Goal: Communication & Community: Answer question/provide support

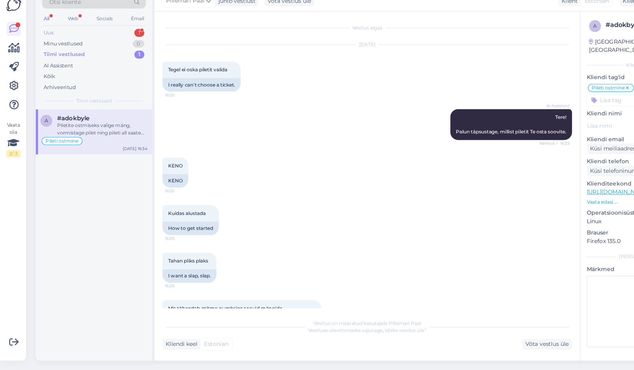
scroll to position [109, 0]
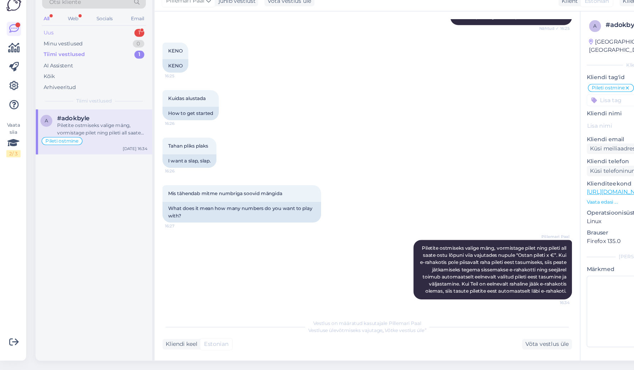
click at [121, 63] on div "Uus 1" at bounding box center [84, 68] width 93 height 10
drag, startPoint x: 82, startPoint y: 110, endPoint x: 91, endPoint y: 109, distance: 8.7
click at [83, 148] on div "Kuhu mu 4 eurone [PERSON_NAME] summiga kadus mis toimub" at bounding box center [91, 154] width 81 height 13
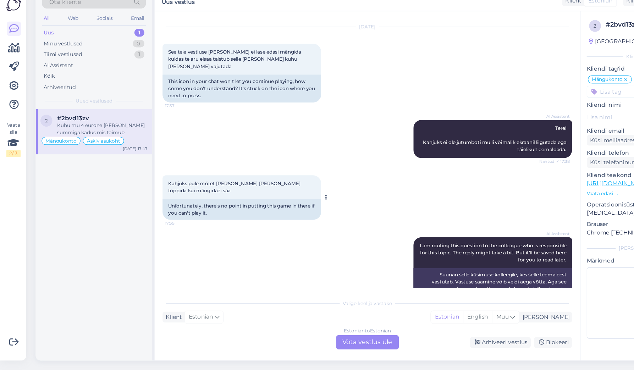
scroll to position [0, 0]
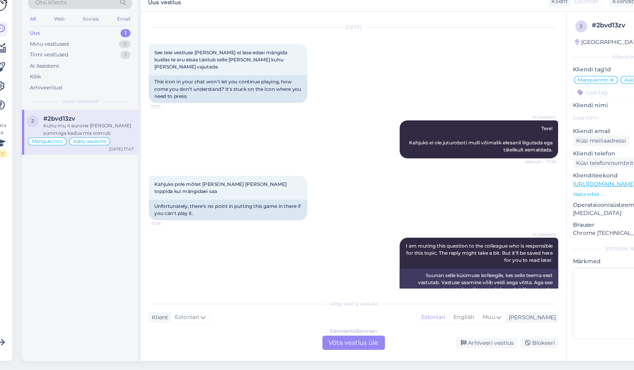
click at [315, 339] on div "Estonian to Estonian Võta vestlus üle" at bounding box center [329, 345] width 56 height 13
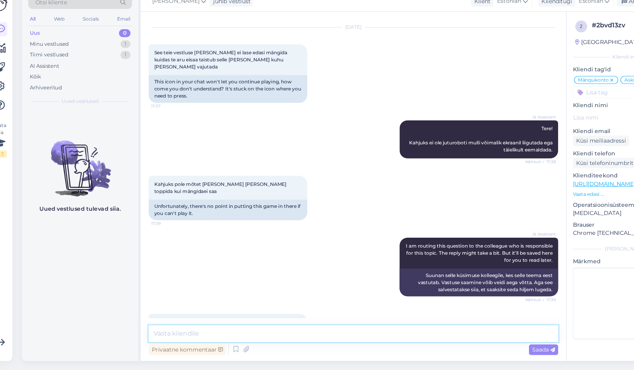
drag, startPoint x: 244, startPoint y: 298, endPoint x: 272, endPoint y: 295, distance: 28.1
click at [246, 330] on textarea at bounding box center [328, 337] width 367 height 15
type textarea "Täpsemaks kontrollimiseks teatage oma pileti number."
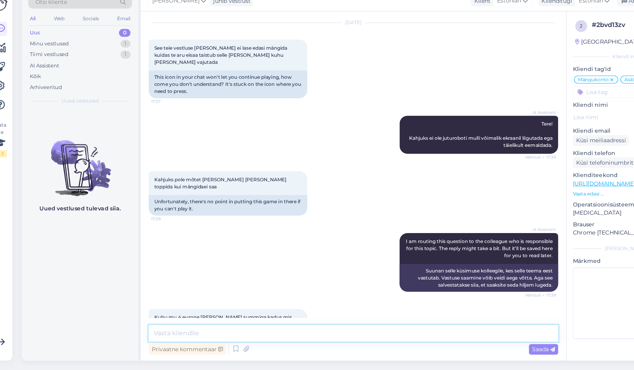
paste textarea "Tõrkega piletit on võimalik uuesti läbi mängida, valides Minu piletid – e-kiirl…"
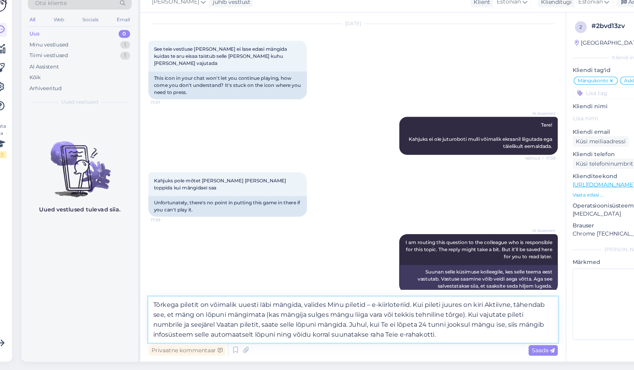
click at [145, 303] on textarea "Tõrkega piletit on võimalik uuesti läbi mängida, valides Minu piletid – e-kiirl…" at bounding box center [328, 323] width 367 height 41
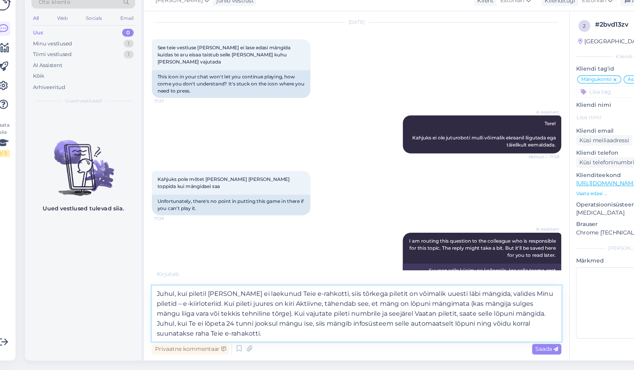
scroll to position [0, 0]
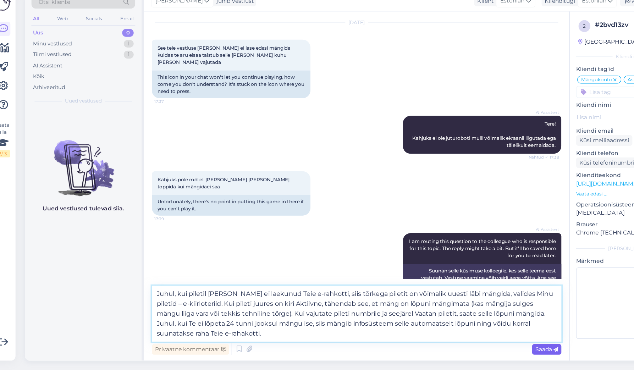
type textarea "Juhul, kui piletil [PERSON_NAME] ei laekunud Teie e-rahkotti, siis tõrkega pile…"
click at [489, 348] on span "Saada" at bounding box center [499, 351] width 21 height 6
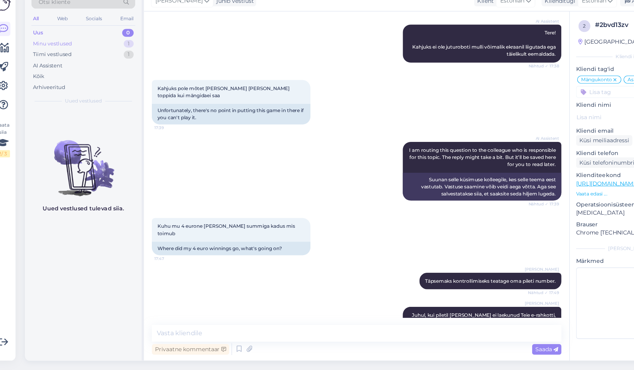
click at [79, 73] on div "Minu vestlused 1" at bounding box center [84, 78] width 93 height 10
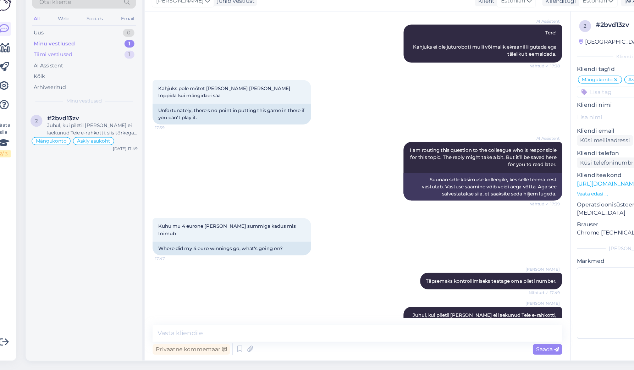
click at [78, 83] on div "Tiimi vestlused 1" at bounding box center [84, 88] width 93 height 10
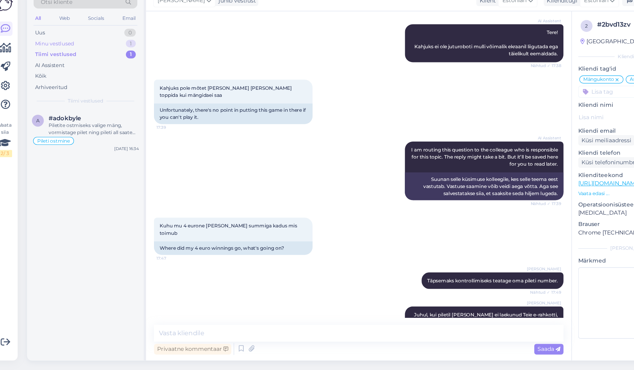
click at [65, 75] on div "Minu vestlused" at bounding box center [56, 78] width 35 height 7
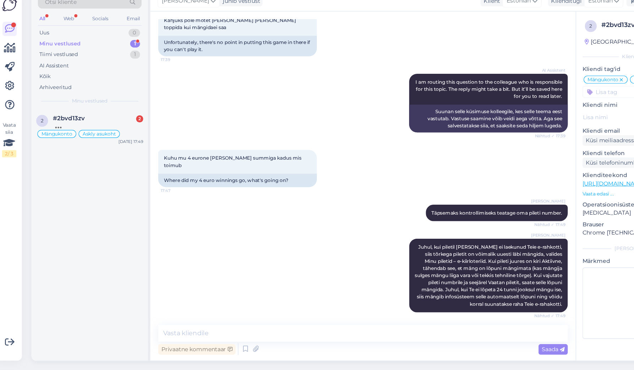
scroll to position [1929, 0]
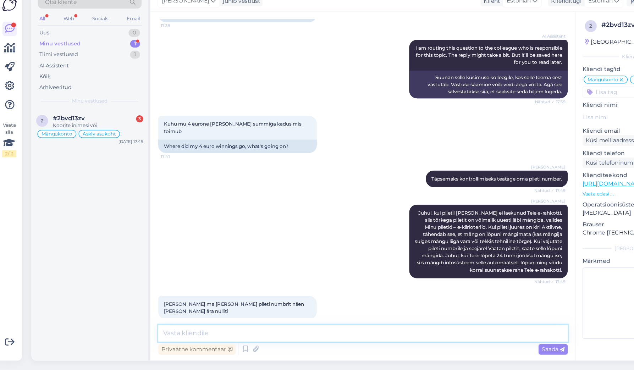
click at [227, 330] on textarea at bounding box center [328, 337] width 367 height 15
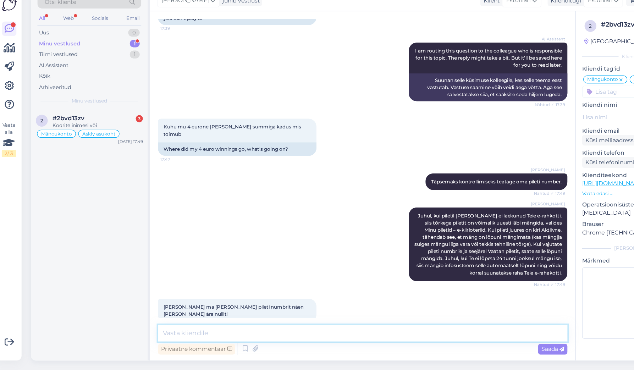
scroll to position [0, 0]
paste textarea "Kõiki oma ostetud e-kiirloterii pileteid näete, valides Minu piletid – e-kiirlo…"
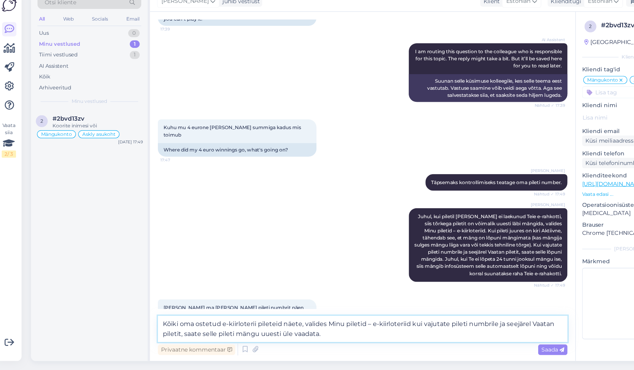
click at [371, 321] on textarea "Kõiki oma ostetud e-kiirloterii pileteid näete, valides Minu piletid – e-kiirlo…" at bounding box center [328, 332] width 367 height 23
click at [309, 321] on textarea "Kõiki oma ostetud e-kiirloterii pileteid näete, valides Minu piletid – e-kiirlo…" at bounding box center [328, 332] width 367 height 23
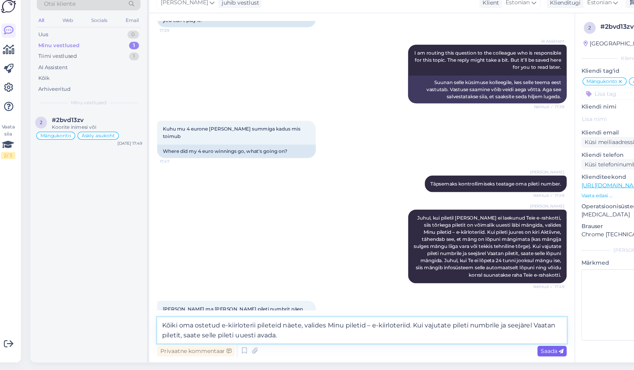
type textarea "Kõiki oma ostetud e-kiirloterii pileteid näete, valides Minu piletid – e-kiirlo…"
click at [486, 347] on div "Saada" at bounding box center [499, 352] width 26 height 10
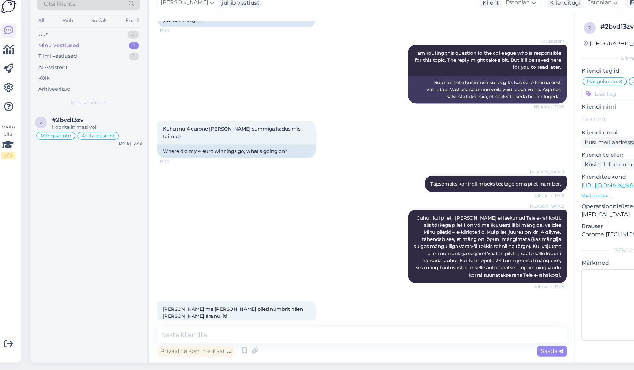
scroll to position [1972, 0]
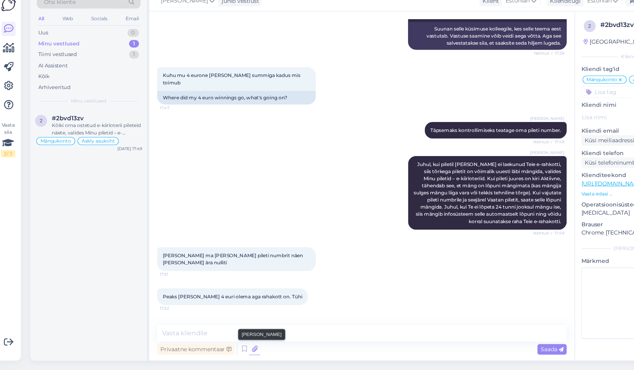
click at [229, 346] on icon at bounding box center [233, 351] width 10 height 11
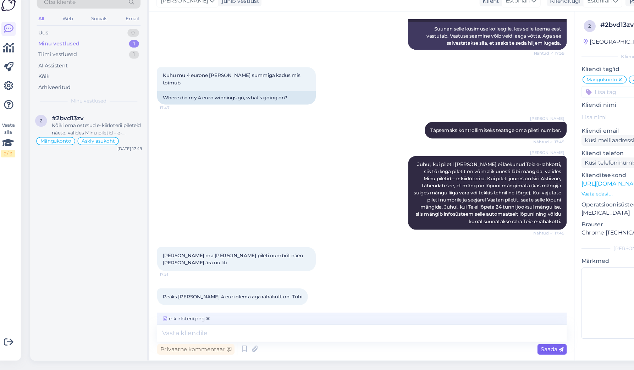
click at [497, 348] on span "Saada" at bounding box center [499, 351] width 21 height 6
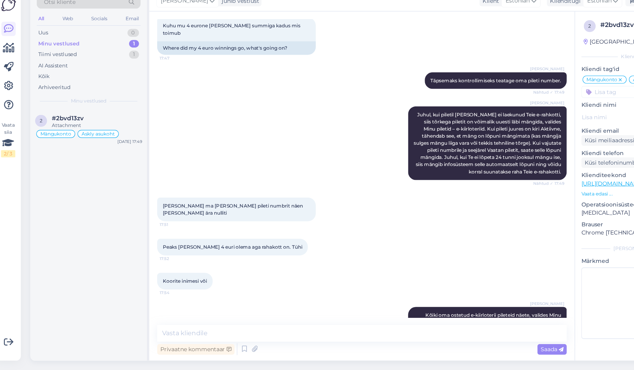
click at [494, 357] on img at bounding box center [497, 371] width 28 height 28
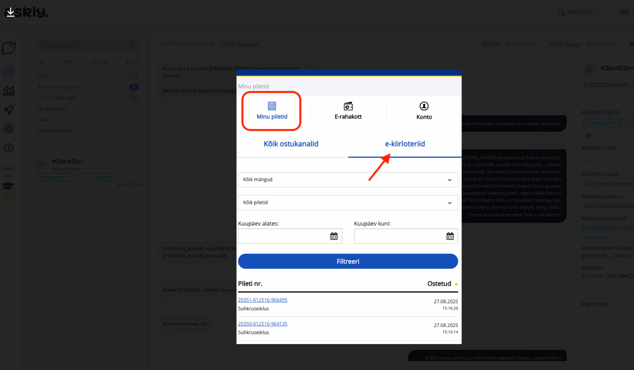
click at [476, 92] on div at bounding box center [317, 185] width 634 height 370
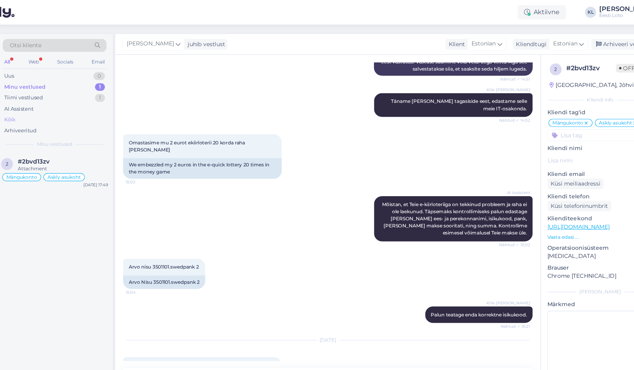
scroll to position [1518, 0]
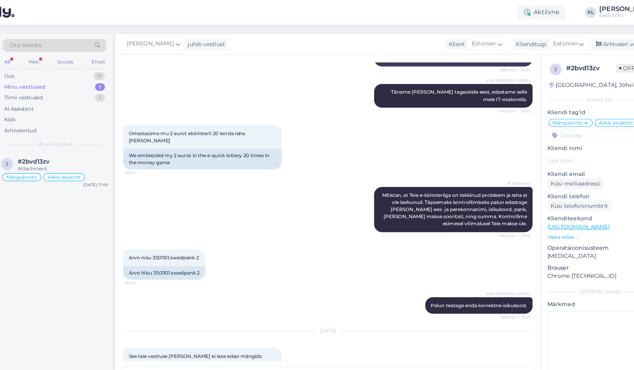
click at [38, 73] on div "Minu vestlused 1" at bounding box center [84, 78] width 93 height 10
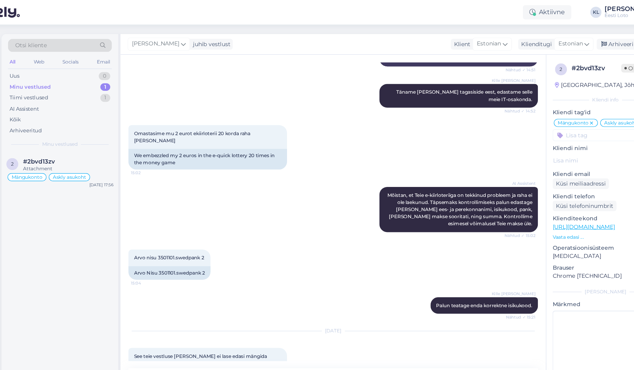
click at [51, 142] on span "#2bvd13zv" at bounding box center [65, 145] width 29 height 6
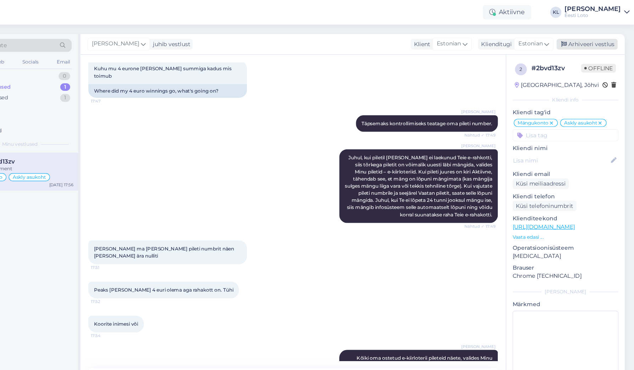
scroll to position [0, 0]
click at [565, 39] on div "Arhiveeri vestlus" at bounding box center [592, 40] width 55 height 10
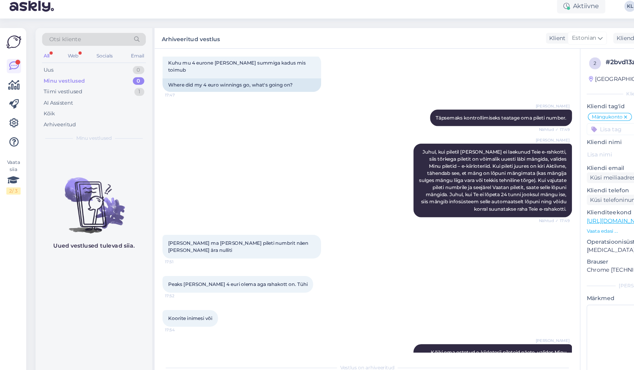
click at [45, 51] on div "All" at bounding box center [42, 55] width 8 height 9
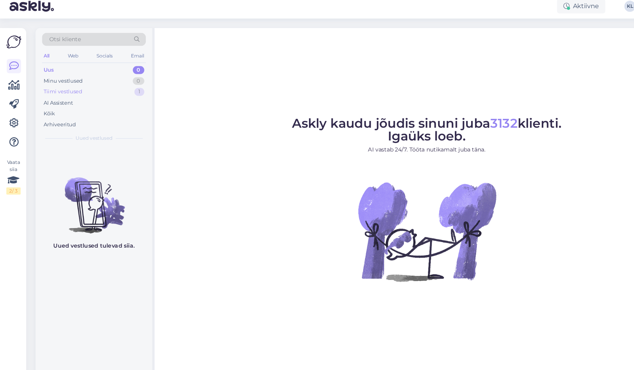
click at [77, 83] on div "Tiimi vestlused 1" at bounding box center [84, 88] width 93 height 10
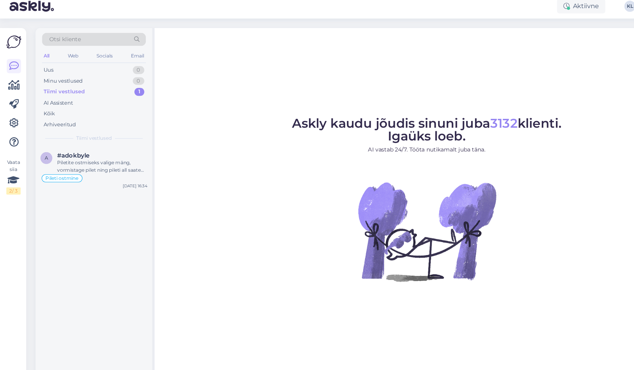
drag, startPoint x: 92, startPoint y: 149, endPoint x: 106, endPoint y: 148, distance: 14.2
click at [92, 149] on div "Piletite ostmiseks valige mäng, vormistage pilet ning pileti all saate ostu lõp…" at bounding box center [91, 154] width 81 height 13
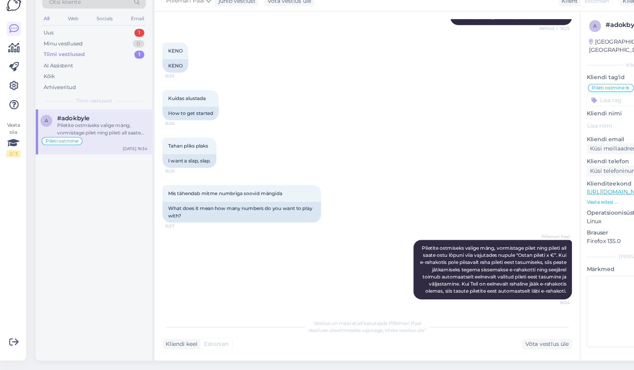
scroll to position [0, 0]
click at [61, 63] on div "Uus 1" at bounding box center [84, 68] width 93 height 10
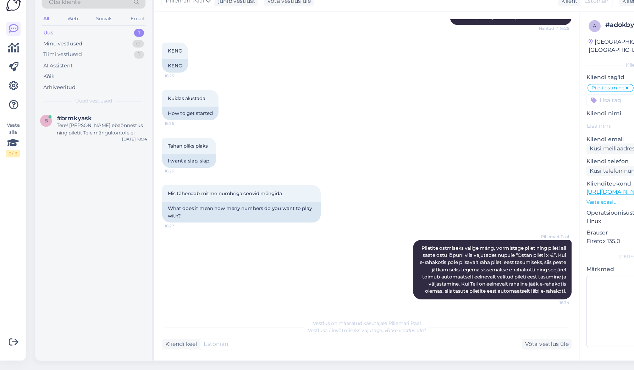
scroll to position [0, 0]
click at [65, 148] on div "Tere! [PERSON_NAME] ebaõnnestus ning piletit Teie mängukontole ei ilmunud, palu…" at bounding box center [91, 154] width 81 height 13
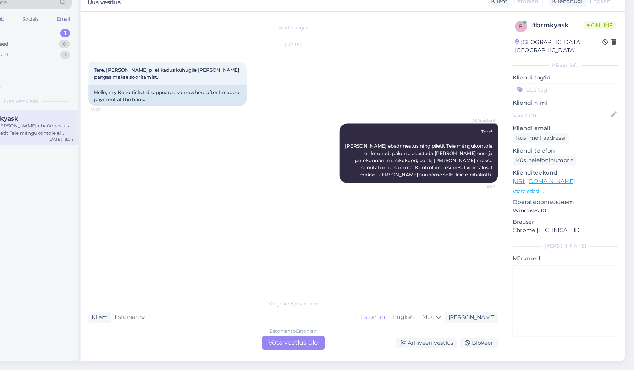
click at [301, 339] on div "Estonian to Estonian Võta vestlus üle" at bounding box center [329, 345] width 56 height 13
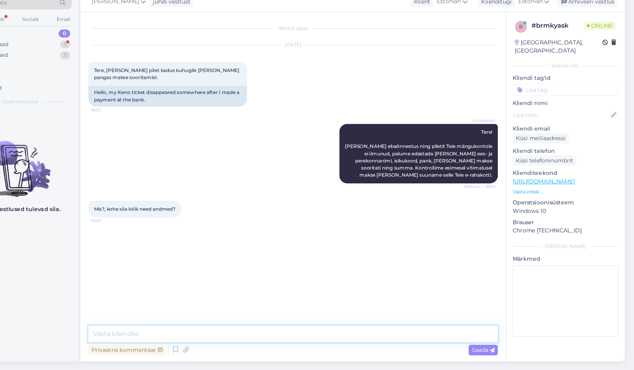
click at [170, 330] on textarea at bounding box center [328, 337] width 367 height 15
type textarea "Edastage [PERSON_NAME] iskikukood, saame ebaõnnestunud makse üle kontrollida ja…"
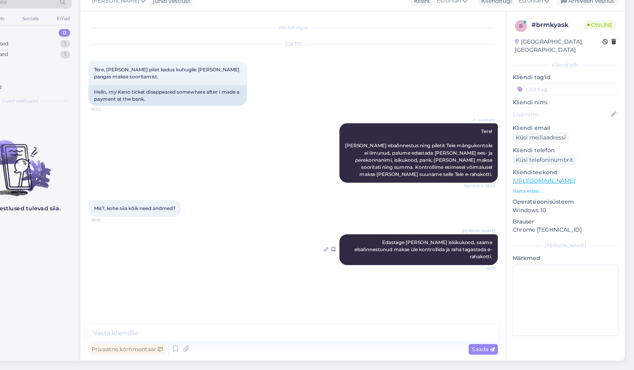
click at [356, 260] on icon at bounding box center [358, 262] width 4 height 4
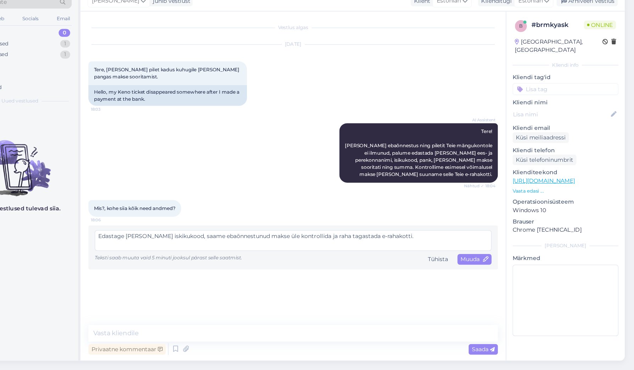
click at [151, 245] on textarea "Edastage [PERSON_NAME] iskikukood, saame ebaõnnestunud makse üle kontrollida ja…" at bounding box center [328, 254] width 355 height 18
type textarea "Edastage [PERSON_NAME] isikukood, saame ebaõnnestunud makse üle kontrollida ja …"
drag, startPoint x: 426, startPoint y: 231, endPoint x: 428, endPoint y: 238, distance: 7.0
click at [479, 268] on span "Muuda" at bounding box center [491, 271] width 25 height 6
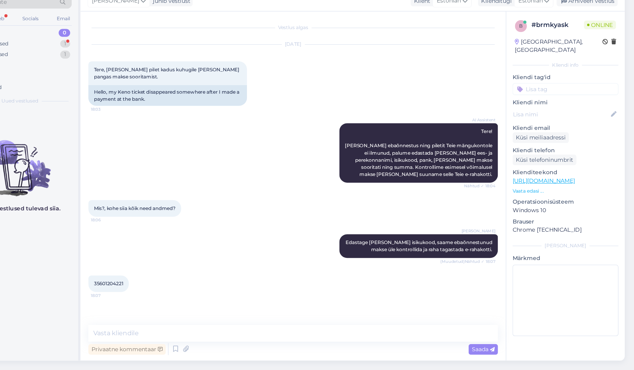
click at [150, 290] on span "35601204221" at bounding box center [163, 292] width 26 height 5
copy div "35601204221 18:07"
drag, startPoint x: 154, startPoint y: 298, endPoint x: 150, endPoint y: 297, distance: 4.0
click at [154, 330] on textarea at bounding box center [328, 337] width 367 height 15
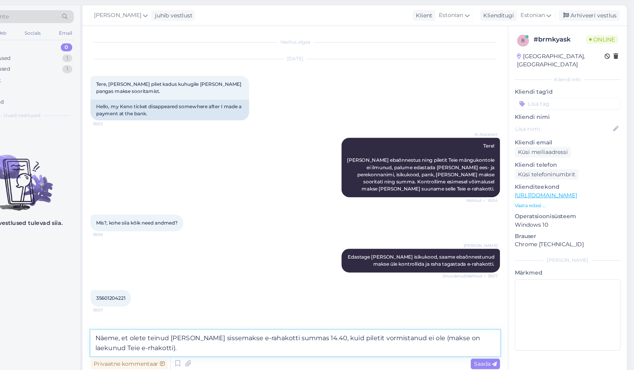
drag, startPoint x: 361, startPoint y: 302, endPoint x: 364, endPoint y: 314, distance: 12.0
click at [364, 321] on textarea "Näeme, et olete teinud [PERSON_NAME] sissemakse e-rahakotti summas 14.40, kuid …" at bounding box center [328, 332] width 367 height 23
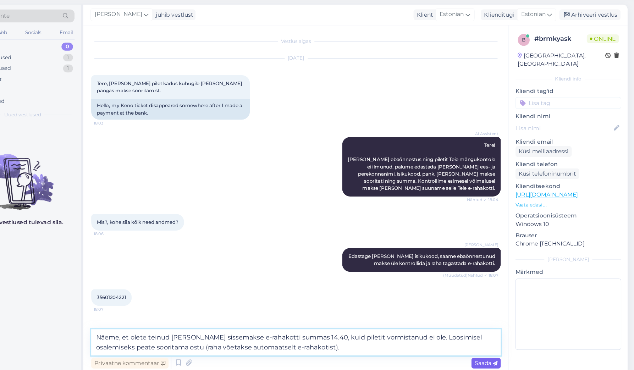
type textarea "Näeme, et olete teinud [PERSON_NAME] sissemakse e-rahakotti summas 14.40, kuid …"
click at [489, 348] on span "Saada" at bounding box center [499, 351] width 21 height 6
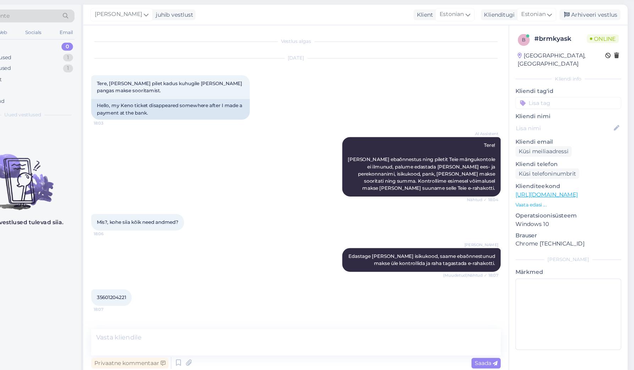
scroll to position [34, 0]
